Goal: Information Seeking & Learning: Learn about a topic

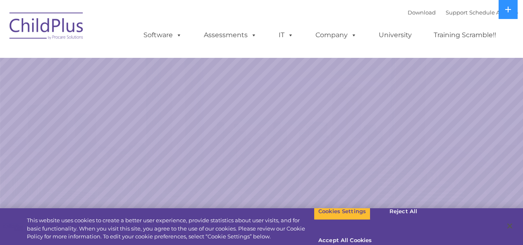
select select "MEDIUM"
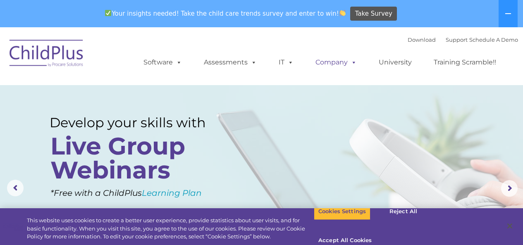
click at [351, 62] on span at bounding box center [352, 62] width 9 height 8
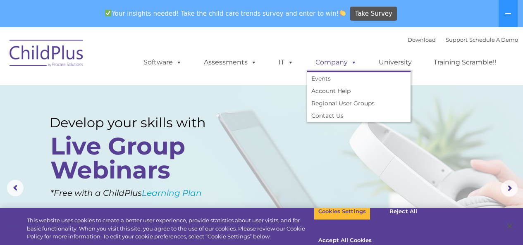
click at [355, 63] on span at bounding box center [352, 62] width 9 height 8
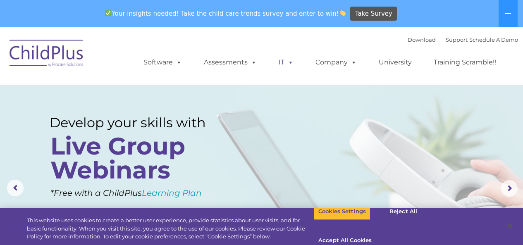
click at [289, 63] on span at bounding box center [288, 62] width 9 height 8
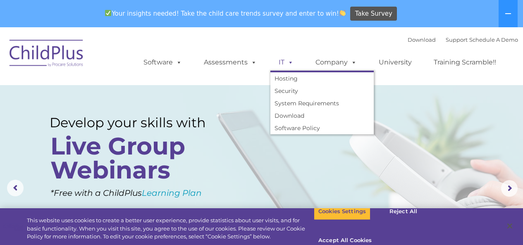
click at [290, 61] on span at bounding box center [288, 62] width 9 height 8
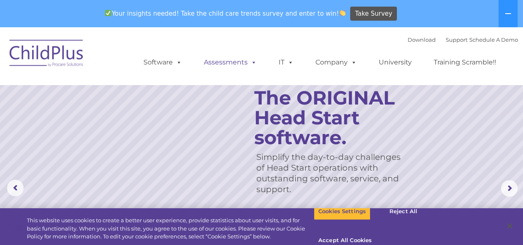
click at [252, 62] on span at bounding box center [252, 62] width 9 height 8
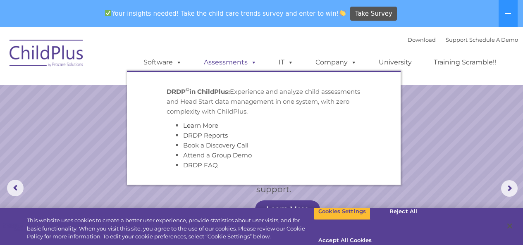
click at [252, 61] on span at bounding box center [252, 62] width 9 height 8
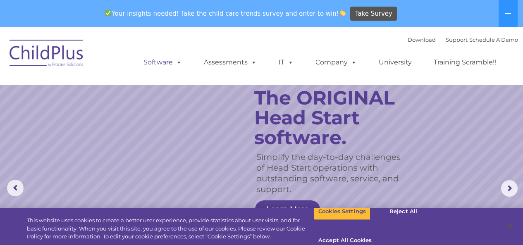
click at [180, 60] on span at bounding box center [177, 62] width 9 height 8
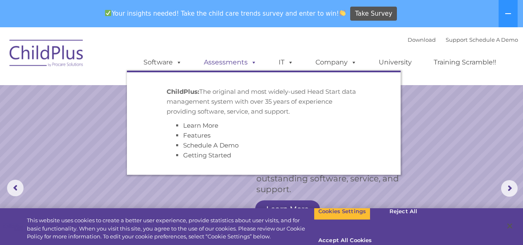
click at [233, 61] on link "Assessments" at bounding box center [229, 62] width 69 height 17
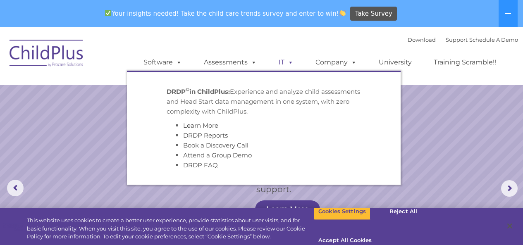
click at [289, 64] on span at bounding box center [288, 62] width 9 height 8
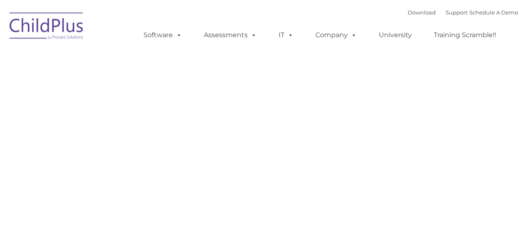
type input ""
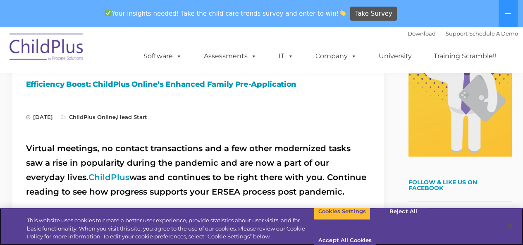
scroll to position [221, 0]
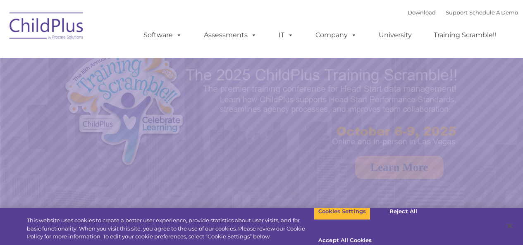
select select "MEDIUM"
